Goal: Use online tool/utility: Use online tool/utility

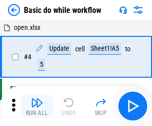
click at [37, 106] on img "button" at bounding box center [37, 103] width 12 height 12
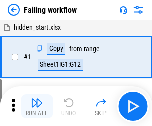
click at [37, 106] on img "button" at bounding box center [37, 103] width 12 height 12
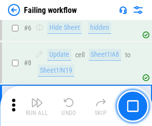
scroll to position [211, 0]
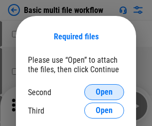
click at [104, 92] on span "Open" at bounding box center [104, 92] width 17 height 8
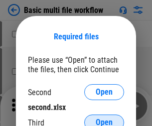
click at [104, 119] on span "Open" at bounding box center [104, 123] width 17 height 8
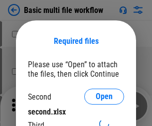
scroll to position [4, 0]
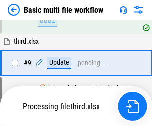
scroll to position [347, 0]
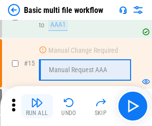
click at [37, 106] on img "button" at bounding box center [37, 103] width 12 height 12
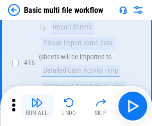
click at [37, 106] on img "button" at bounding box center [37, 103] width 12 height 12
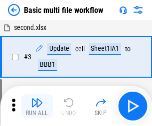
click at [37, 106] on img "button" at bounding box center [37, 103] width 12 height 12
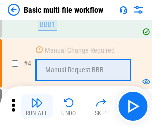
click at [37, 106] on img "button" at bounding box center [37, 103] width 12 height 12
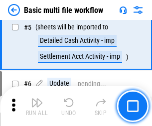
click at [37, 106] on img "button" at bounding box center [37, 103] width 12 height 12
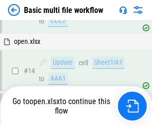
scroll to position [593, 0]
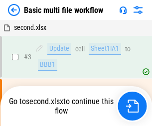
scroll to position [40, 0]
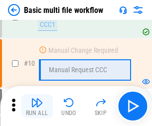
click at [37, 106] on img "button" at bounding box center [37, 103] width 12 height 12
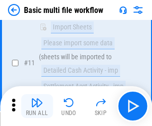
click at [37, 106] on img "button" at bounding box center [37, 103] width 12 height 12
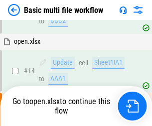
scroll to position [522, 0]
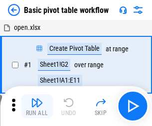
click at [37, 106] on img "button" at bounding box center [37, 103] width 12 height 12
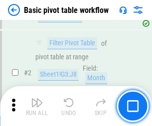
scroll to position [239, 0]
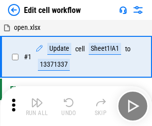
click at [37, 106] on img "button" at bounding box center [37, 103] width 12 height 12
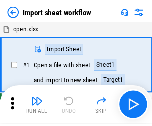
scroll to position [3, 0]
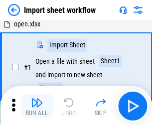
click at [37, 106] on img "button" at bounding box center [37, 103] width 12 height 12
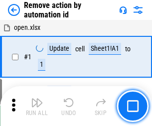
scroll to position [37, 0]
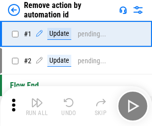
click at [37, 106] on img "button" at bounding box center [37, 103] width 12 height 12
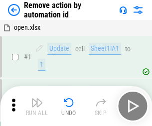
scroll to position [37, 0]
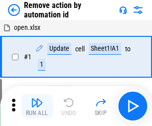
click at [37, 106] on img "button" at bounding box center [37, 103] width 12 height 12
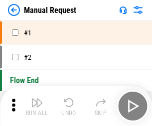
click at [37, 106] on img "button" at bounding box center [37, 103] width 12 height 12
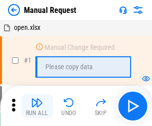
click at [37, 106] on img "button" at bounding box center [37, 103] width 12 height 12
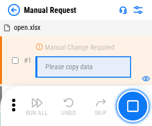
scroll to position [34, 0]
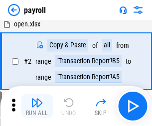
click at [37, 106] on img "button" at bounding box center [37, 103] width 12 height 12
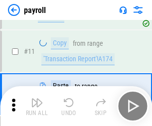
scroll to position [72, 0]
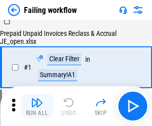
click at [37, 106] on img "button" at bounding box center [37, 103] width 12 height 12
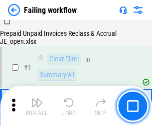
scroll to position [161, 0]
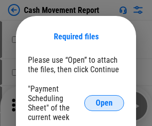
click at [104, 103] on span "Open" at bounding box center [104, 103] width 17 height 8
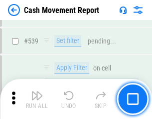
scroll to position [4426, 0]
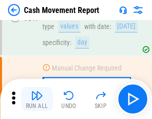
click at [37, 99] on img "button" at bounding box center [37, 95] width 12 height 12
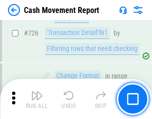
scroll to position [5203, 0]
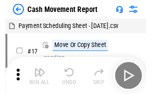
scroll to position [18, 0]
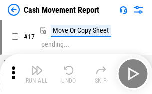
click at [37, 74] on img "button" at bounding box center [37, 70] width 12 height 12
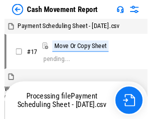
scroll to position [5, 0]
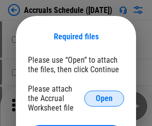
click at [104, 98] on span "Open" at bounding box center [104, 99] width 17 height 8
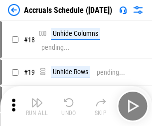
scroll to position [96, 0]
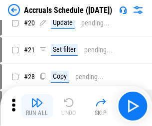
click at [37, 106] on img "button" at bounding box center [37, 103] width 12 height 12
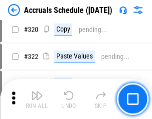
scroll to position [1855, 0]
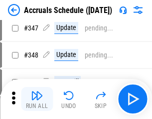
click at [37, 99] on img "button" at bounding box center [37, 95] width 12 height 12
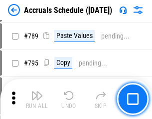
scroll to position [4189, 0]
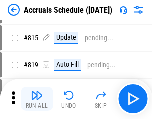
click at [37, 99] on img "button" at bounding box center [37, 95] width 12 height 12
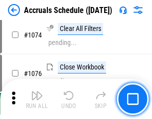
scroll to position [5973, 0]
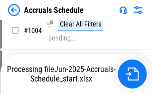
scroll to position [5123, 0]
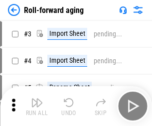
click at [37, 99] on img "button" at bounding box center [37, 103] width 12 height 12
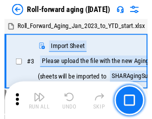
scroll to position [1, 0]
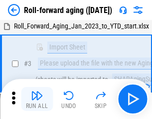
click at [37, 99] on img "button" at bounding box center [37, 95] width 12 height 12
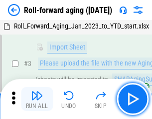
scroll to position [64, 0]
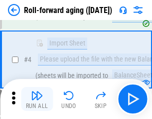
click at [37, 99] on img "button" at bounding box center [37, 95] width 12 height 12
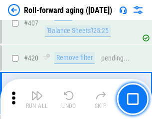
scroll to position [3458, 0]
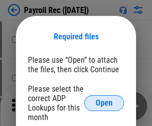
click at [104, 103] on span "Open" at bounding box center [104, 103] width 17 height 8
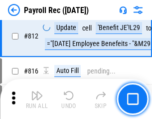
scroll to position [6336, 0]
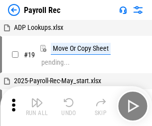
click at [37, 106] on img "button" at bounding box center [37, 103] width 12 height 12
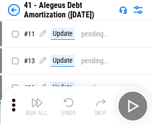
click at [37, 106] on img "button" at bounding box center [37, 103] width 12 height 12
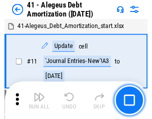
scroll to position [123, 0]
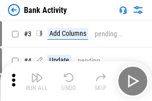
click at [37, 81] on img "button" at bounding box center [37, 78] width 12 height 12
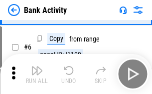
scroll to position [53, 0]
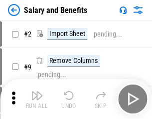
scroll to position [13, 0]
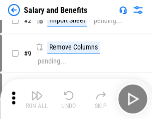
click at [37, 99] on img "button" at bounding box center [37, 95] width 12 height 12
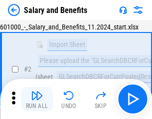
click at [37, 99] on img "button" at bounding box center [37, 95] width 12 height 12
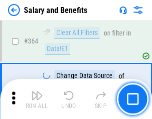
scroll to position [4696, 0]
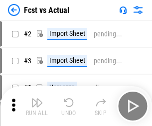
click at [37, 99] on img "button" at bounding box center [37, 103] width 12 height 12
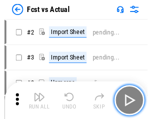
scroll to position [13, 0]
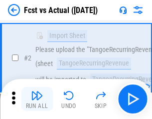
click at [37, 99] on img "button" at bounding box center [37, 95] width 12 height 12
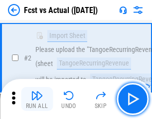
scroll to position [93, 0]
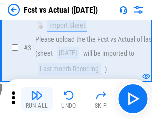
click at [37, 99] on img "button" at bounding box center [37, 95] width 12 height 12
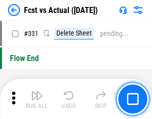
scroll to position [4774, 0]
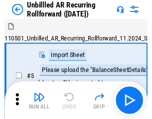
scroll to position [21, 0]
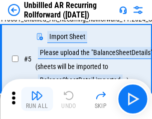
click at [37, 99] on img "button" at bounding box center [37, 95] width 12 height 12
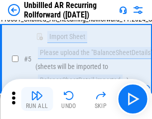
click at [37, 99] on img "button" at bounding box center [37, 95] width 12 height 12
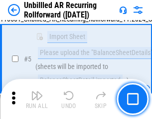
scroll to position [94, 0]
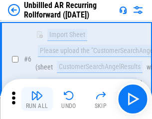
click at [37, 99] on img "button" at bounding box center [37, 95] width 12 height 12
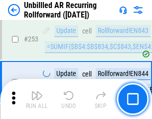
scroll to position [3387, 0]
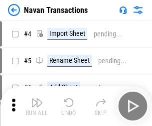
click at [37, 99] on img "button" at bounding box center [37, 103] width 12 height 12
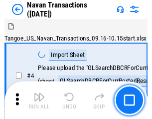
scroll to position [16, 0]
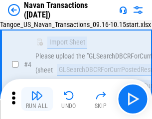
click at [37, 99] on img "button" at bounding box center [37, 95] width 12 height 12
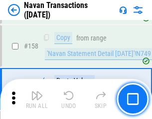
scroll to position [3233, 0]
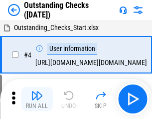
click at [37, 99] on img "button" at bounding box center [37, 95] width 12 height 12
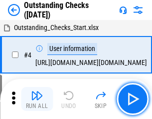
scroll to position [42, 0]
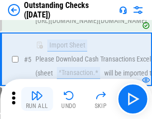
click at [37, 99] on img "button" at bounding box center [37, 95] width 12 height 12
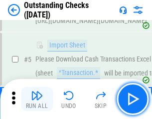
scroll to position [104, 0]
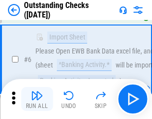
click at [37, 99] on img "button" at bounding box center [37, 95] width 12 height 12
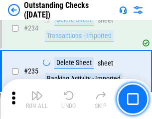
scroll to position [3028, 0]
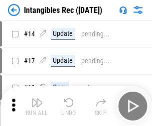
click at [37, 106] on img "button" at bounding box center [37, 103] width 12 height 12
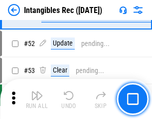
scroll to position [388, 0]
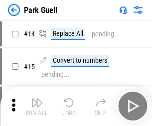
click at [37, 99] on img "button" at bounding box center [37, 103] width 12 height 12
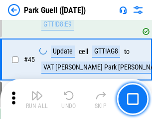
scroll to position [1247, 0]
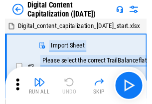
scroll to position [29, 0]
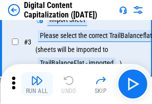
click at [37, 84] on img "button" at bounding box center [37, 80] width 12 height 12
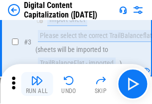
click at [37, 84] on img "button" at bounding box center [37, 80] width 12 height 12
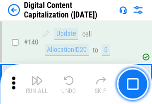
scroll to position [1058, 0]
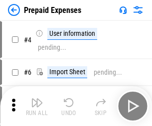
click at [37, 99] on img "button" at bounding box center [37, 103] width 12 height 12
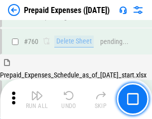
scroll to position [2764, 0]
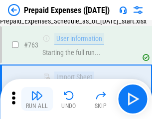
click at [37, 99] on img "button" at bounding box center [37, 95] width 12 height 12
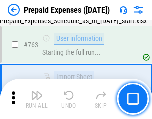
scroll to position [2823, 0]
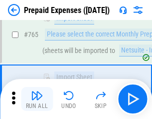
click at [37, 99] on img "button" at bounding box center [37, 95] width 12 height 12
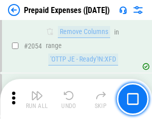
scroll to position [10424, 0]
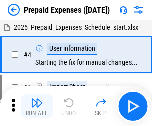
click at [37, 106] on img "button" at bounding box center [37, 103] width 12 height 12
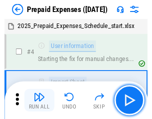
scroll to position [44, 0]
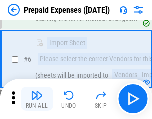
click at [37, 99] on img "button" at bounding box center [37, 95] width 12 height 12
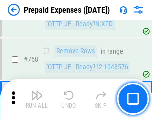
scroll to position [3553, 0]
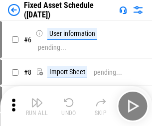
click at [37, 106] on img "button" at bounding box center [37, 103] width 12 height 12
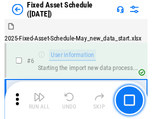
scroll to position [54, 0]
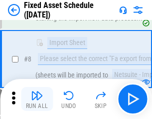
click at [37, 99] on img "button" at bounding box center [37, 95] width 12 height 12
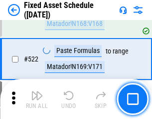
scroll to position [3466, 0]
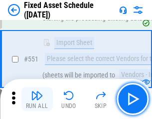
click at [37, 99] on img "button" at bounding box center [37, 95] width 12 height 12
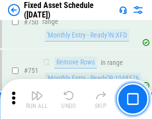
scroll to position [4862, 0]
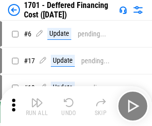
click at [37, 106] on img "button" at bounding box center [37, 103] width 12 height 12
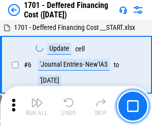
scroll to position [120, 0]
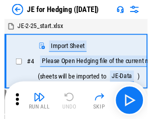
scroll to position [1, 0]
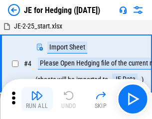
click at [37, 99] on img "button" at bounding box center [37, 95] width 12 height 12
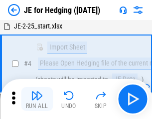
click at [37, 99] on img "button" at bounding box center [37, 95] width 12 height 12
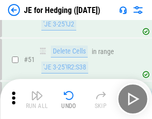
scroll to position [646, 0]
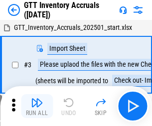
click at [37, 99] on img "button" at bounding box center [37, 103] width 12 height 12
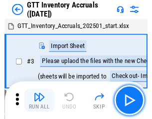
scroll to position [1, 0]
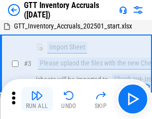
click at [37, 99] on img "button" at bounding box center [37, 95] width 12 height 12
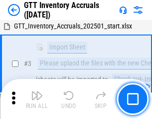
scroll to position [64, 0]
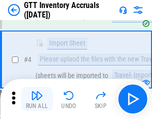
click at [37, 99] on img "button" at bounding box center [37, 95] width 12 height 12
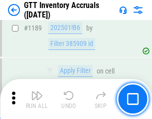
scroll to position [8143, 0]
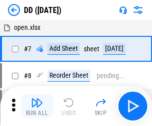
click at [37, 106] on img "button" at bounding box center [37, 103] width 12 height 12
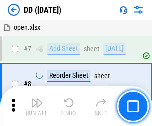
scroll to position [96, 0]
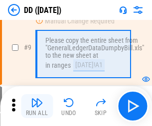
click at [37, 106] on img "button" at bounding box center [37, 103] width 12 height 12
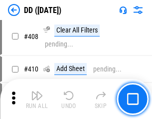
scroll to position [4462, 0]
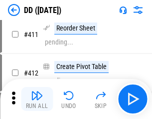
click at [37, 99] on img "button" at bounding box center [37, 95] width 12 height 12
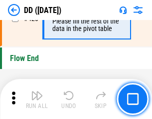
scroll to position [4773, 0]
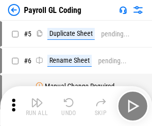
click at [37, 106] on img "button" at bounding box center [37, 103] width 12 height 12
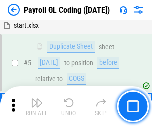
scroll to position [120, 0]
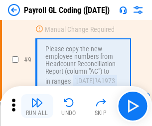
click at [37, 106] on img "button" at bounding box center [37, 103] width 12 height 12
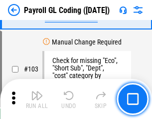
scroll to position [2340, 0]
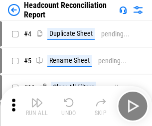
click at [37, 106] on img "button" at bounding box center [37, 103] width 12 height 12
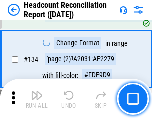
scroll to position [1199, 0]
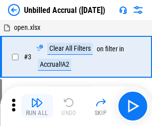
click at [37, 106] on img "button" at bounding box center [37, 103] width 12 height 12
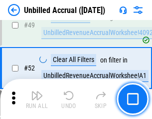
scroll to position [905, 0]
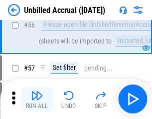
click at [37, 99] on img "button" at bounding box center [37, 95] width 12 height 12
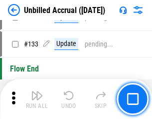
scroll to position [2970, 0]
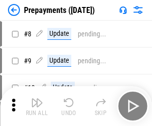
click at [37, 106] on img "button" at bounding box center [37, 103] width 12 height 12
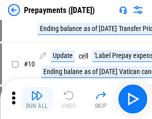
scroll to position [62, 0]
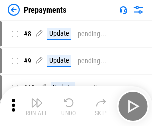
click at [37, 106] on img "button" at bounding box center [37, 103] width 12 height 12
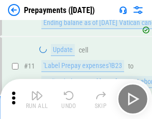
scroll to position [62, 0]
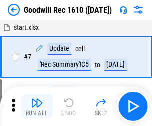
click at [37, 106] on img "button" at bounding box center [37, 103] width 12 height 12
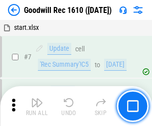
scroll to position [171, 0]
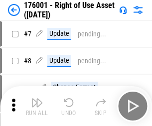
click at [37, 106] on img "button" at bounding box center [37, 103] width 12 height 12
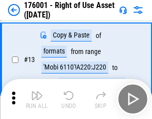
scroll to position [64, 0]
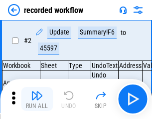
click at [37, 99] on img "button" at bounding box center [37, 95] width 12 height 12
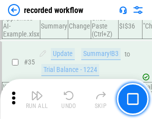
scroll to position [3117, 0]
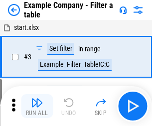
click at [37, 106] on img "button" at bounding box center [37, 103] width 12 height 12
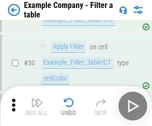
scroll to position [913, 0]
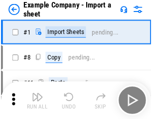
scroll to position [15, 0]
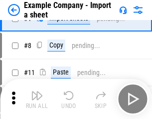
click at [37, 99] on img "button" at bounding box center [37, 95] width 12 height 12
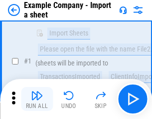
click at [37, 99] on img "button" at bounding box center [37, 95] width 12 height 12
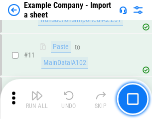
scroll to position [220, 0]
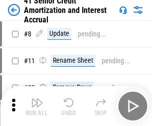
click at [37, 99] on img "button" at bounding box center [37, 103] width 12 height 12
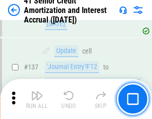
scroll to position [916, 0]
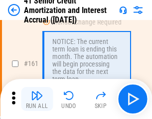
click at [37, 99] on img "button" at bounding box center [37, 95] width 12 height 12
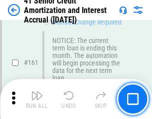
scroll to position [1067, 0]
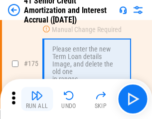
click at [37, 99] on img "button" at bounding box center [37, 95] width 12 height 12
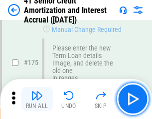
scroll to position [1168, 0]
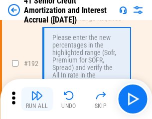
click at [37, 99] on img "button" at bounding box center [37, 95] width 12 height 12
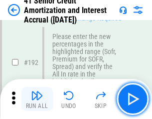
scroll to position [1273, 0]
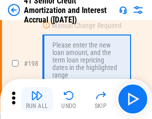
click at [37, 99] on img "button" at bounding box center [37, 95] width 12 height 12
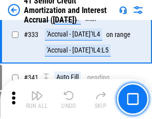
scroll to position [2548, 0]
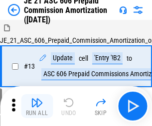
click at [37, 99] on img "button" at bounding box center [37, 103] width 12 height 12
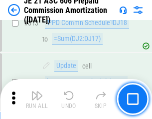
scroll to position [1862, 0]
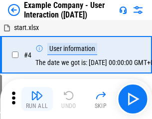
click at [37, 99] on img "button" at bounding box center [37, 95] width 12 height 12
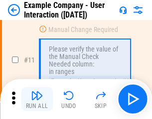
click at [37, 99] on img "button" at bounding box center [37, 95] width 12 height 12
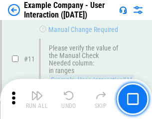
scroll to position [216, 0]
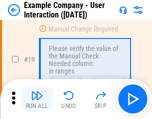
click at [37, 99] on img "button" at bounding box center [37, 95] width 12 height 12
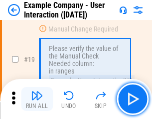
click at [37, 99] on img "button" at bounding box center [37, 95] width 12 height 12
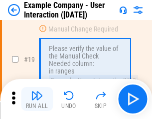
click at [37, 99] on img "button" at bounding box center [37, 95] width 12 height 12
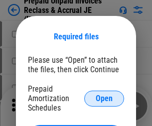
click at [104, 98] on span "Open" at bounding box center [104, 99] width 17 height 8
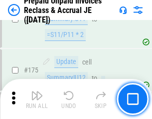
scroll to position [1346, 0]
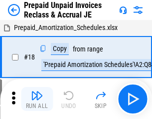
click at [37, 99] on img "button" at bounding box center [37, 95] width 12 height 12
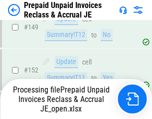
scroll to position [1295, 0]
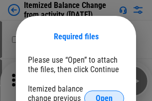
click at [104, 95] on span "Open" at bounding box center [104, 99] width 17 height 8
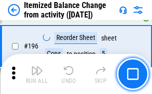
scroll to position [1919, 0]
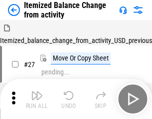
scroll to position [15, 0]
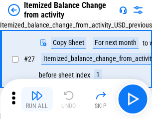
click at [37, 99] on img "button" at bounding box center [37, 95] width 12 height 12
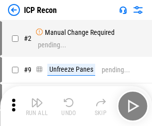
scroll to position [4, 0]
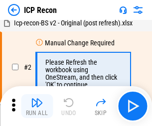
click at [37, 106] on img "button" at bounding box center [37, 103] width 12 height 12
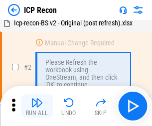
click at [37, 106] on img "button" at bounding box center [37, 103] width 12 height 12
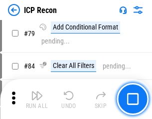
scroll to position [977, 0]
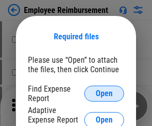
click at [104, 94] on span "Open" at bounding box center [104, 94] width 17 height 8
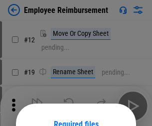
scroll to position [88, 0]
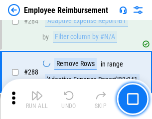
scroll to position [2711, 0]
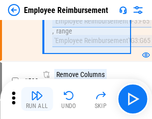
click at [37, 99] on img "button" at bounding box center [37, 95] width 12 height 12
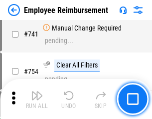
scroll to position [6997, 0]
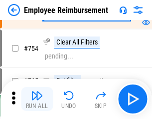
click at [37, 99] on img "button" at bounding box center [37, 95] width 12 height 12
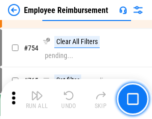
click at [37, 99] on img "button" at bounding box center [37, 95] width 12 height 12
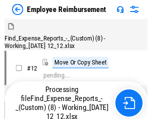
scroll to position [34, 0]
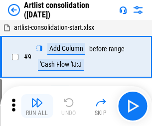
click at [37, 106] on img "button" at bounding box center [37, 103] width 12 height 12
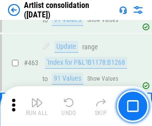
scroll to position [4367, 0]
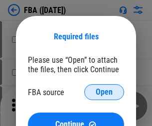
click at [104, 92] on span "Open" at bounding box center [104, 92] width 17 height 8
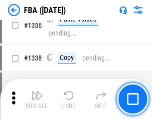
scroll to position [10433, 0]
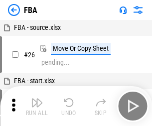
scroll to position [10, 0]
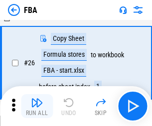
click at [37, 106] on img "button" at bounding box center [37, 103] width 12 height 12
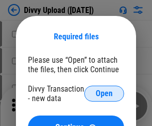
click at [104, 94] on span "Open" at bounding box center [104, 94] width 17 height 8
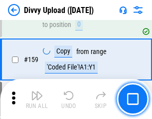
scroll to position [1033, 0]
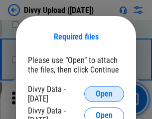
click at [104, 94] on span "Open" at bounding box center [104, 94] width 17 height 8
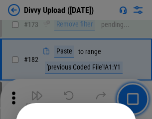
scroll to position [1119, 0]
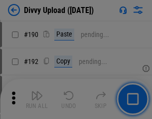
scroll to position [1259, 0]
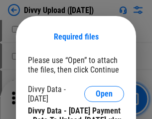
scroll to position [1990, 0]
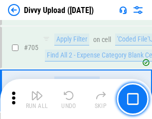
scroll to position [6822, 0]
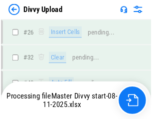
scroll to position [1033, 0]
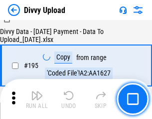
scroll to position [1394, 0]
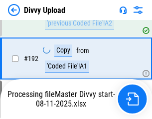
scroll to position [1336, 0]
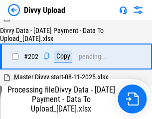
scroll to position [1614, 0]
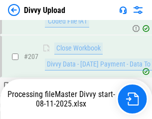
scroll to position [1834, 0]
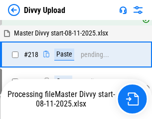
scroll to position [2147, 0]
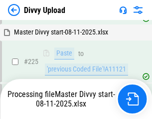
scroll to position [2367, 0]
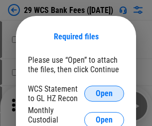
click at [104, 94] on span "Open" at bounding box center [104, 94] width 17 height 8
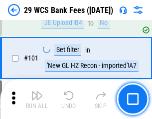
scroll to position [972, 0]
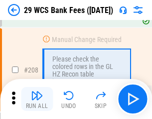
click at [37, 99] on img "button" at bounding box center [37, 95] width 12 height 12
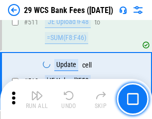
scroll to position [5017, 0]
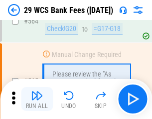
click at [37, 99] on img "button" at bounding box center [37, 95] width 12 height 12
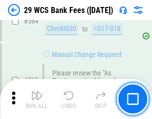
scroll to position [5393, 0]
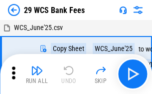
scroll to position [18, 0]
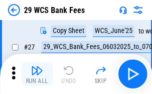
click at [37, 74] on img "button" at bounding box center [37, 70] width 12 height 12
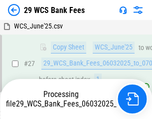
scroll to position [199, 0]
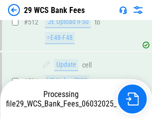
scroll to position [5213, 0]
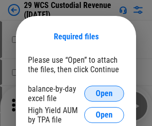
click at [104, 94] on span "Open" at bounding box center [104, 94] width 17 height 8
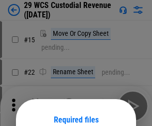
scroll to position [83, 0]
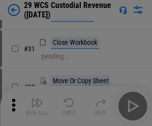
scroll to position [214, 0]
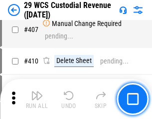
scroll to position [4619, 0]
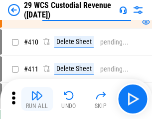
click at [37, 99] on img "button" at bounding box center [37, 95] width 12 height 12
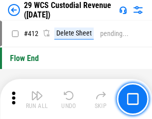
scroll to position [4763, 0]
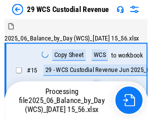
scroll to position [24, 0]
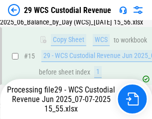
scroll to position [226, 0]
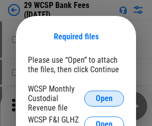
click at [104, 98] on span "Open" at bounding box center [104, 99] width 17 height 8
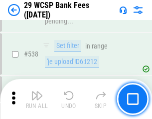
scroll to position [3832, 0]
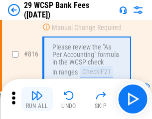
click at [37, 99] on img "button" at bounding box center [37, 95] width 12 height 12
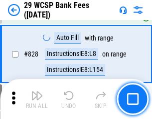
scroll to position [6327, 0]
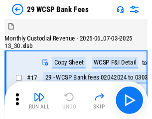
scroll to position [24, 0]
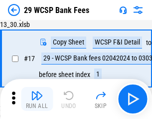
click at [37, 99] on img "button" at bounding box center [37, 95] width 12 height 12
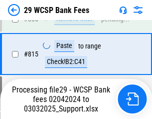
scroll to position [6081, 0]
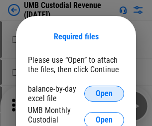
click at [104, 94] on span "Open" at bounding box center [104, 94] width 17 height 8
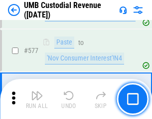
scroll to position [4651, 0]
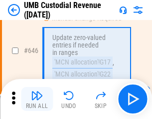
click at [37, 99] on img "button" at bounding box center [37, 95] width 12 height 12
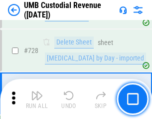
scroll to position [6152, 0]
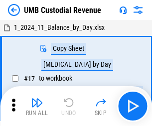
scroll to position [7, 0]
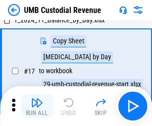
click at [37, 106] on img "button" at bounding box center [37, 103] width 12 height 12
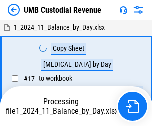
scroll to position [7, 0]
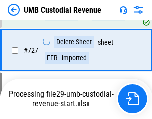
scroll to position [6129, 0]
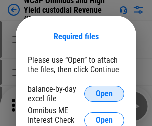
click at [104, 94] on span "Open" at bounding box center [104, 94] width 17 height 8
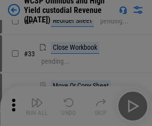
scroll to position [228, 0]
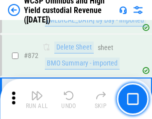
scroll to position [8440, 0]
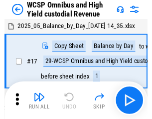
scroll to position [5, 0]
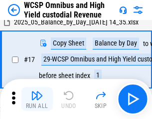
click at [37, 99] on img "button" at bounding box center [37, 95] width 12 height 12
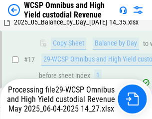
scroll to position [207, 0]
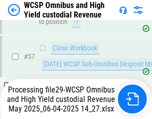
scroll to position [1023, 0]
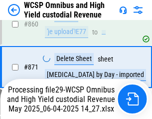
scroll to position [8417, 0]
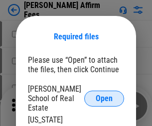
click at [104, 95] on span "Open" at bounding box center [104, 99] width 17 height 8
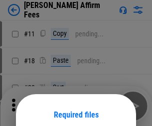
scroll to position [78, 0]
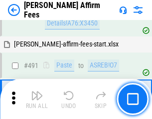
scroll to position [2712, 0]
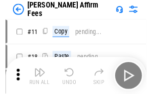
scroll to position [10, 0]
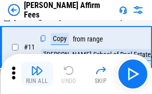
click at [37, 74] on img "button" at bounding box center [37, 70] width 12 height 12
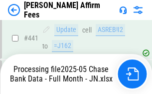
scroll to position [2615, 0]
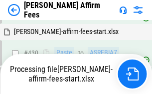
scroll to position [2630, 0]
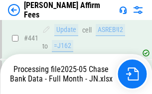
scroll to position [2615, 0]
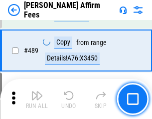
scroll to position [2603, 0]
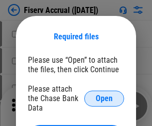
click at [104, 95] on span "Open" at bounding box center [104, 99] width 17 height 8
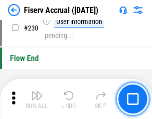
scroll to position [3160, 0]
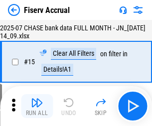
click at [37, 106] on img "button" at bounding box center [37, 103] width 12 height 12
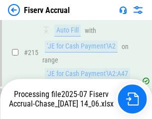
scroll to position [3148, 0]
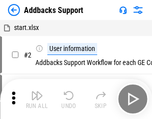
click at [37, 99] on img "button" at bounding box center [37, 95] width 12 height 12
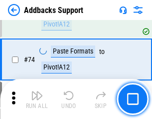
scroll to position [726, 0]
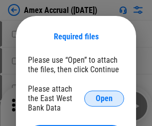
click at [104, 98] on span "Open" at bounding box center [104, 99] width 17 height 8
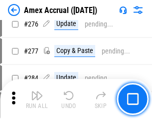
scroll to position [2596, 0]
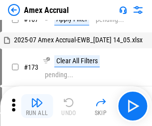
click at [37, 106] on img "button" at bounding box center [37, 103] width 12 height 12
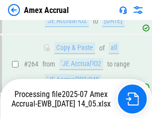
scroll to position [2789, 0]
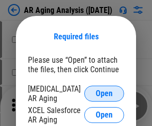
click at [104, 92] on span "Open" at bounding box center [104, 94] width 17 height 8
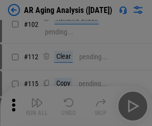
scroll to position [137, 0]
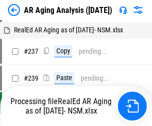
scroll to position [10, 0]
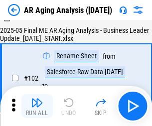
click at [37, 106] on img "button" at bounding box center [37, 103] width 12 height 12
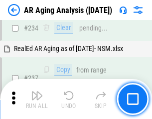
scroll to position [1546, 0]
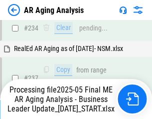
scroll to position [1534, 0]
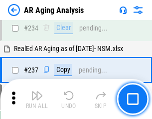
scroll to position [1534, 0]
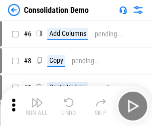
click at [37, 106] on img "button" at bounding box center [37, 103] width 12 height 12
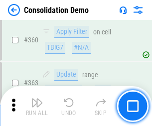
scroll to position [3342, 0]
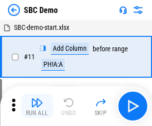
click at [37, 106] on img "button" at bounding box center [37, 103] width 12 height 12
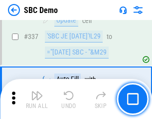
scroll to position [2623, 0]
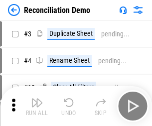
click at [37, 106] on img "button" at bounding box center [37, 103] width 12 height 12
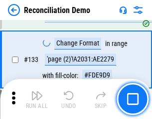
scroll to position [1184, 0]
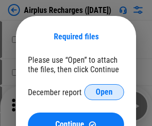
click at [104, 92] on span "Open" at bounding box center [104, 92] width 17 height 8
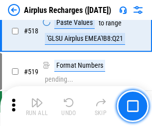
scroll to position [4291, 0]
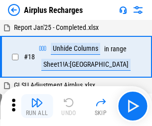
click at [37, 106] on img "button" at bounding box center [37, 103] width 12 height 12
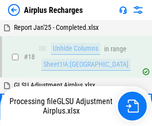
scroll to position [44, 0]
